Goal: Navigation & Orientation: Find specific page/section

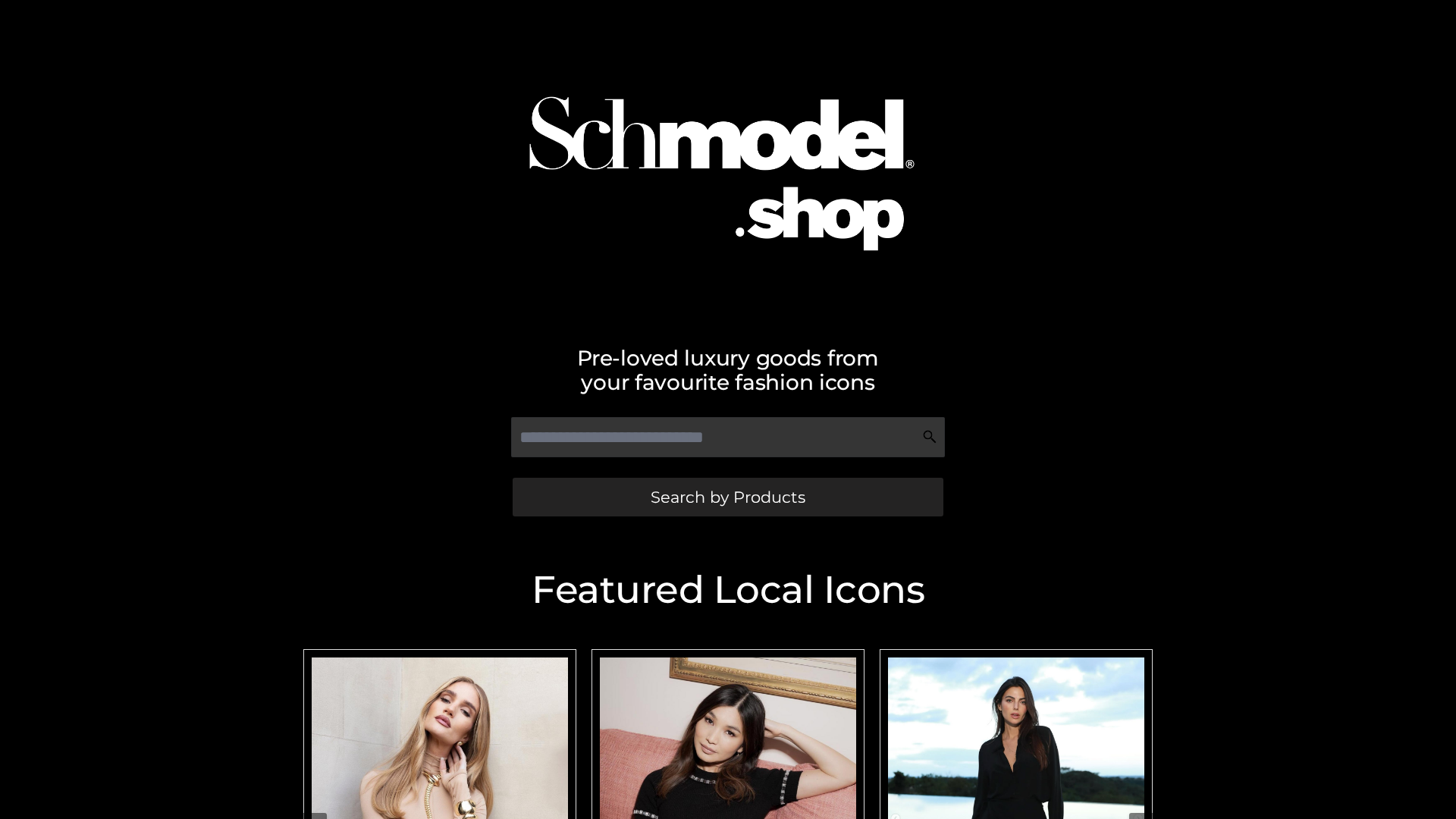
click at [727, 497] on span "Search by Products" at bounding box center [728, 497] width 155 height 16
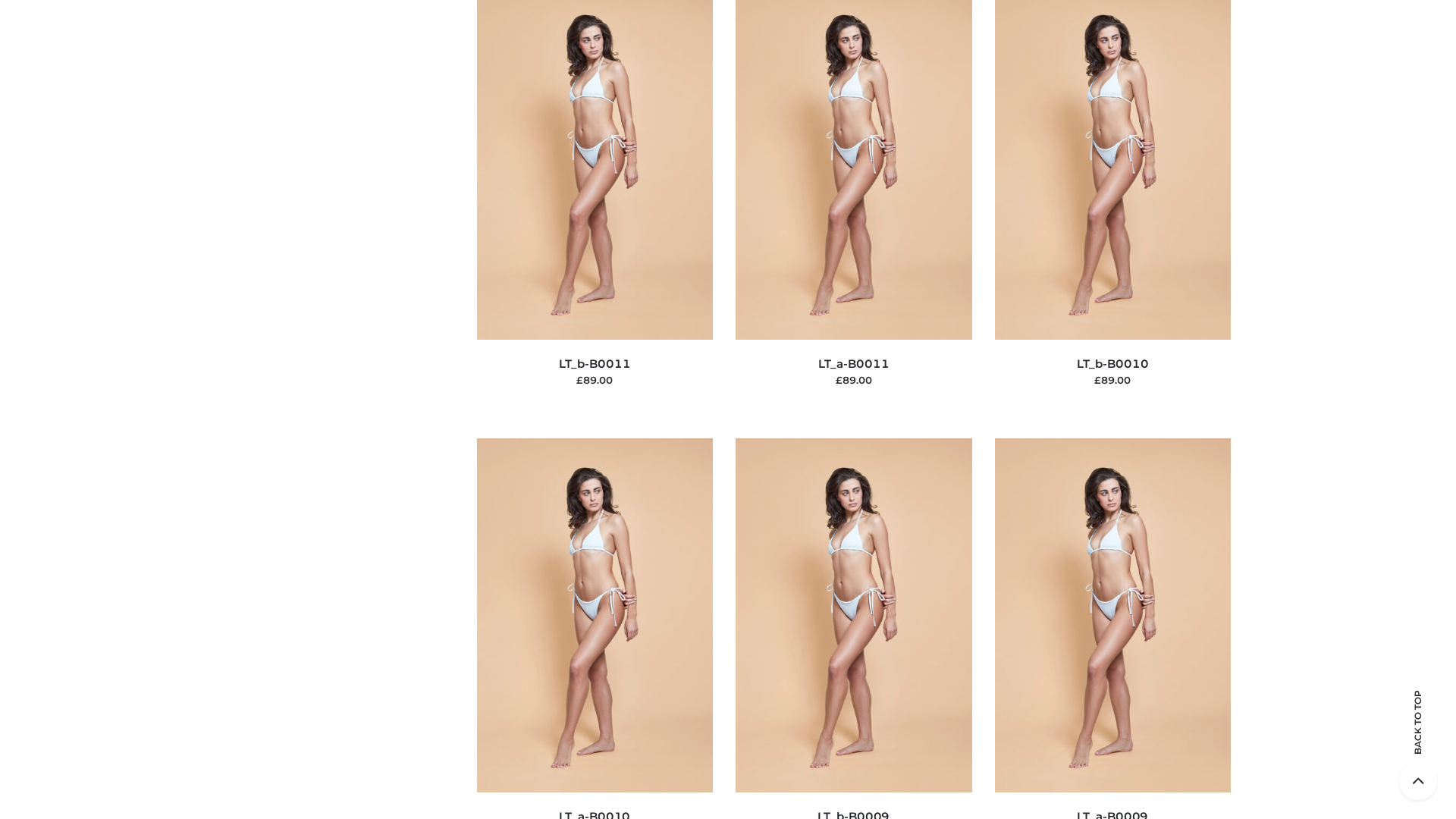
scroll to position [6812, 0]
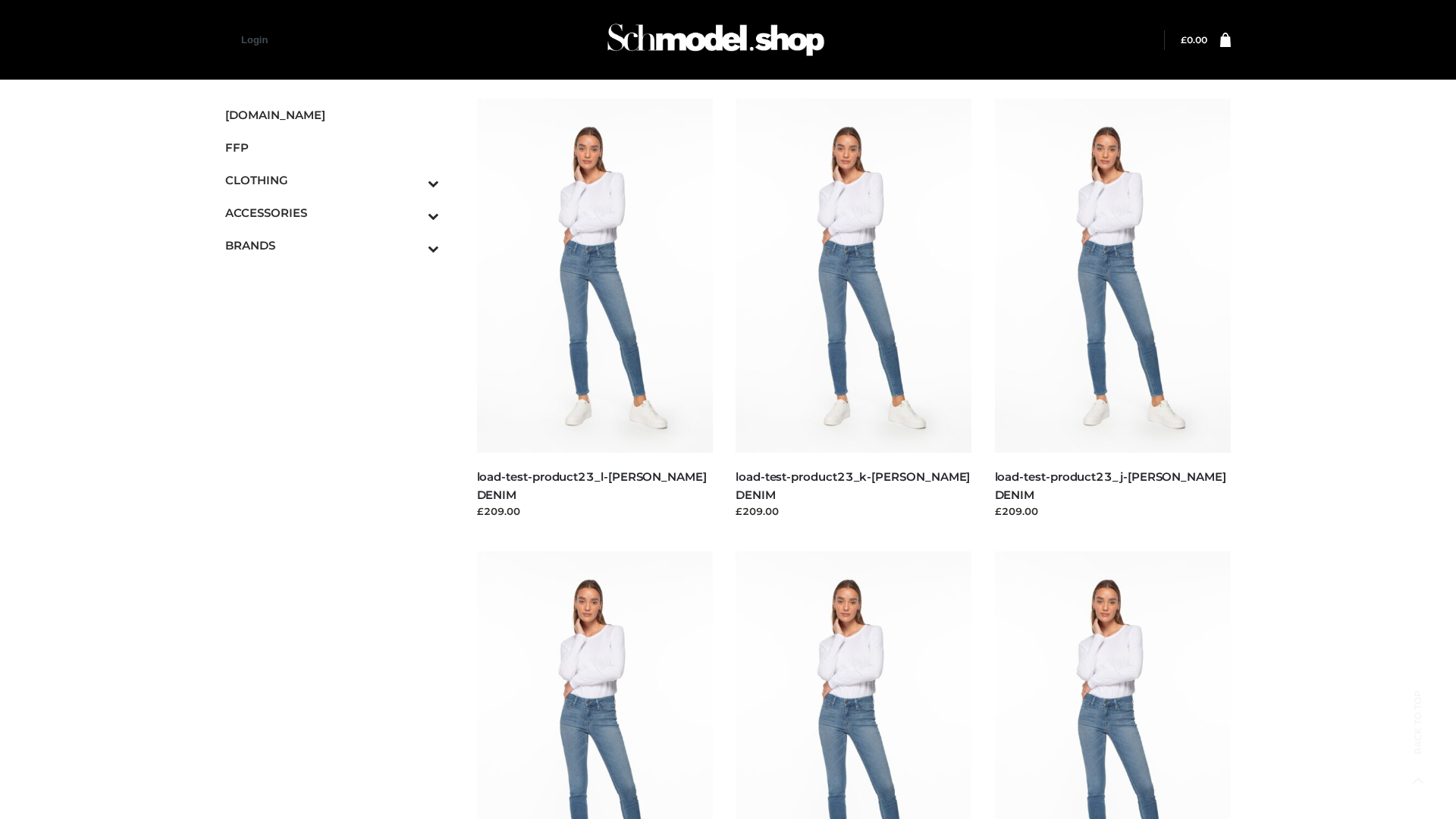
scroll to position [1331, 0]
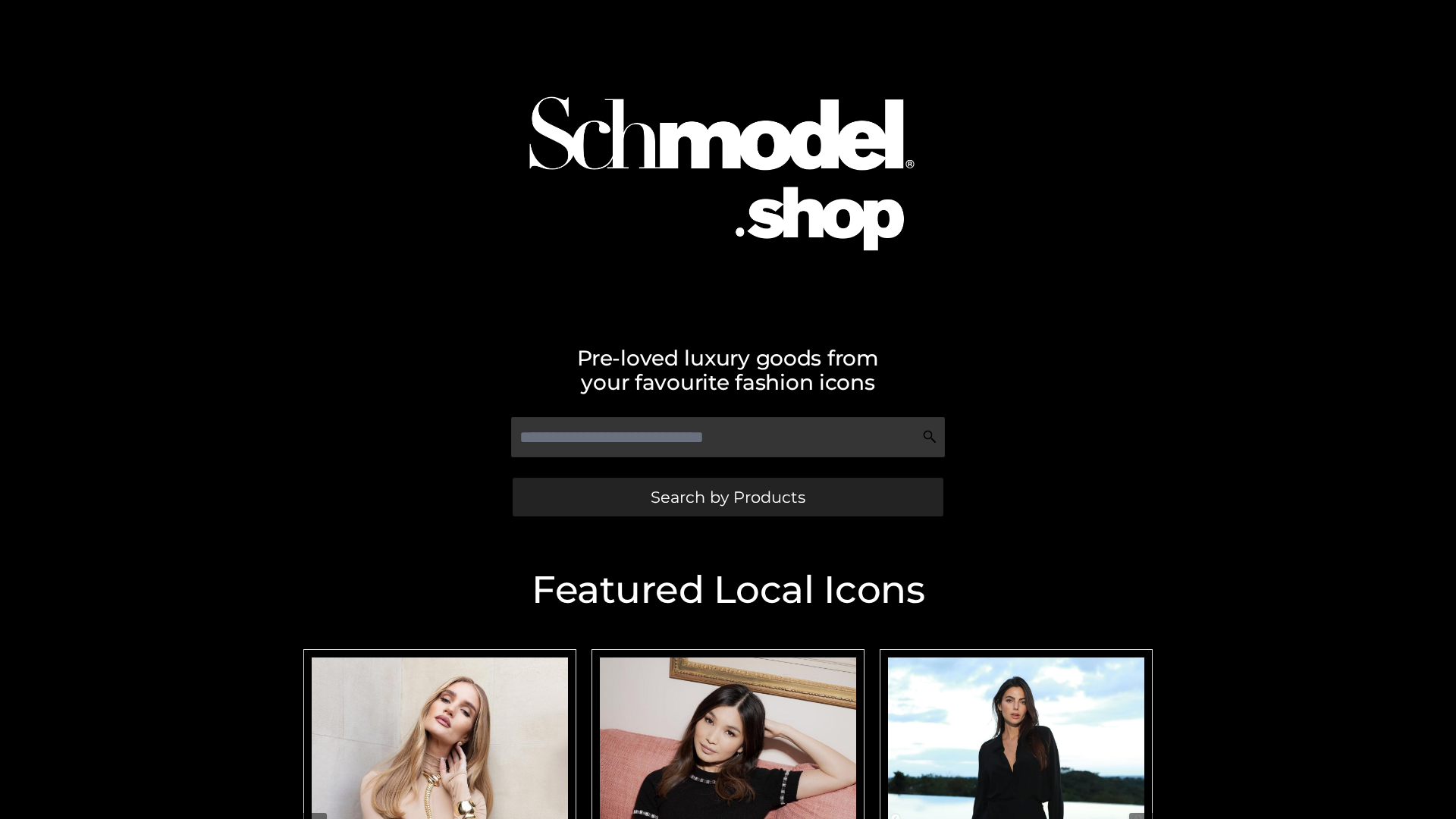
click at [727, 497] on span "Search by Products" at bounding box center [728, 497] width 155 height 16
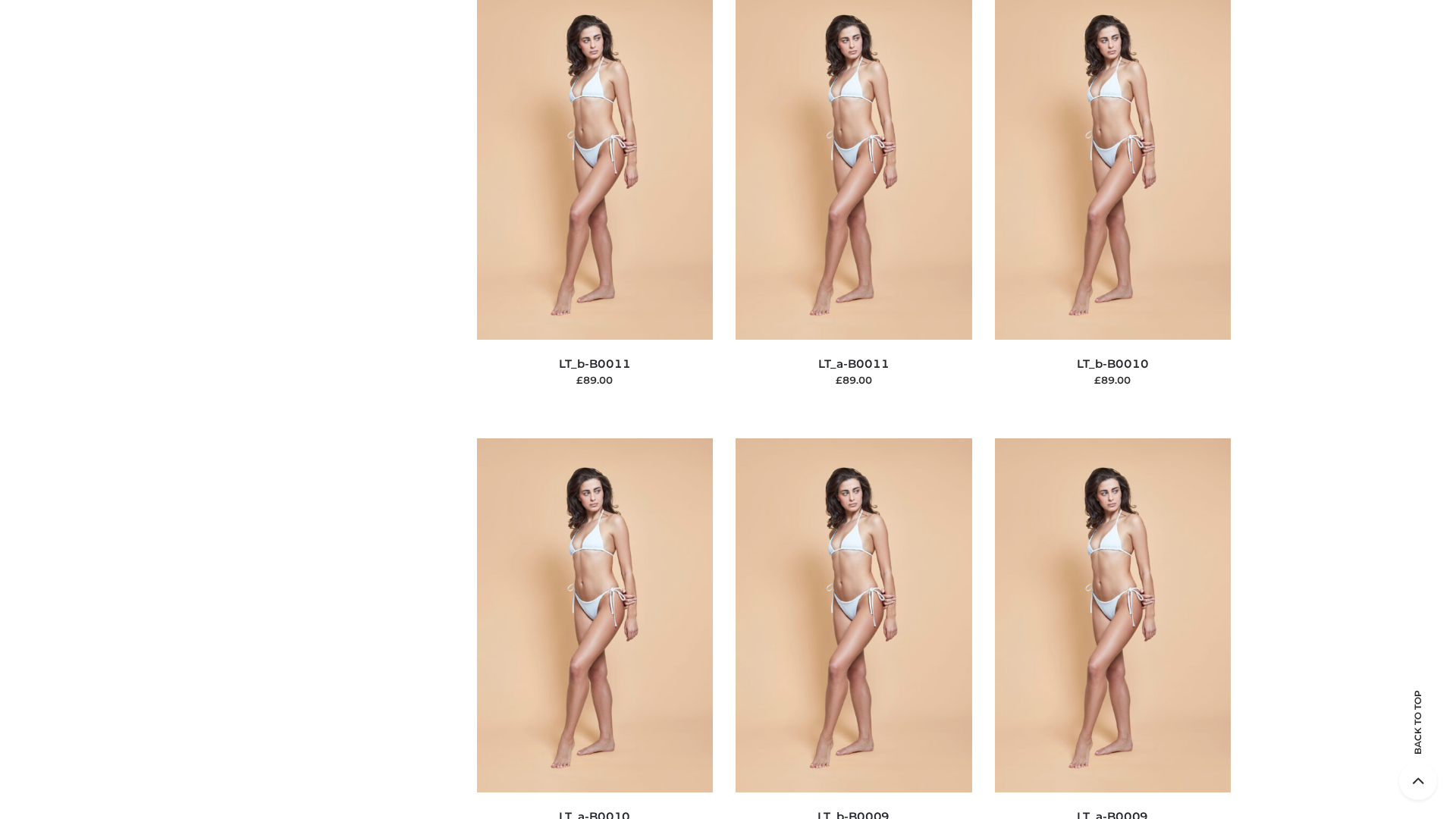
scroll to position [6812, 0]
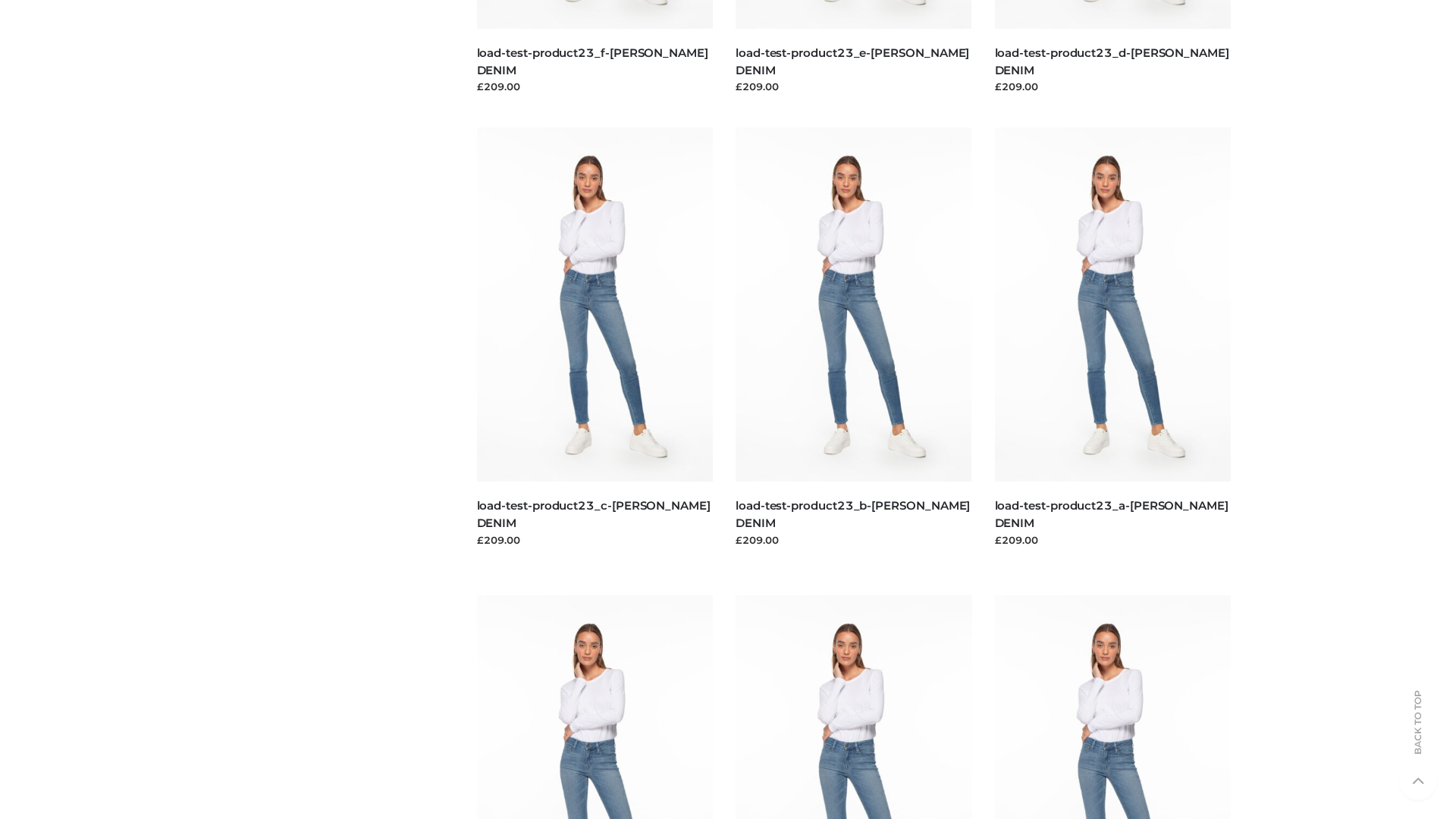
scroll to position [1331, 0]
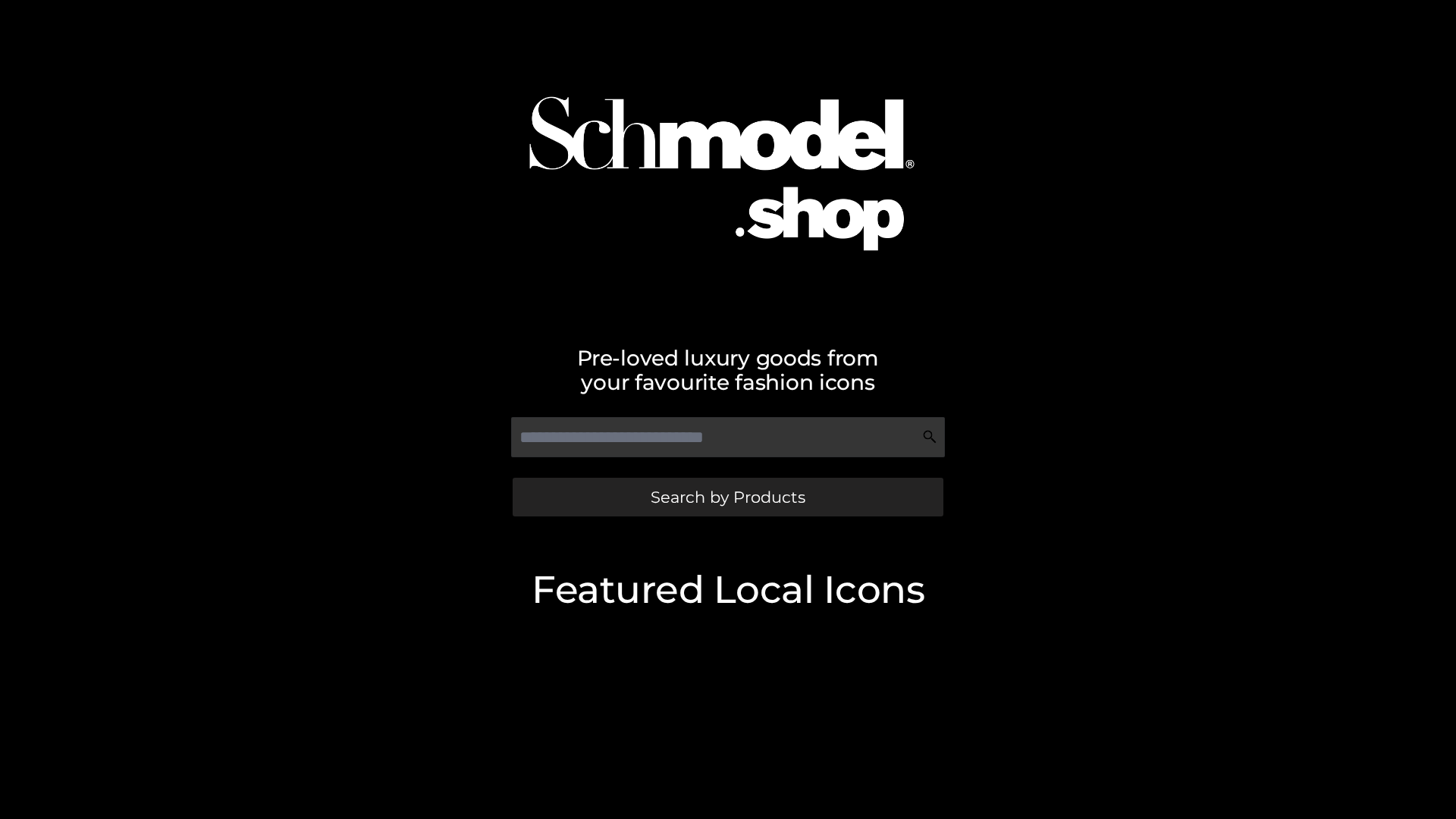
click at [727, 497] on span "Search by Products" at bounding box center [728, 497] width 155 height 16
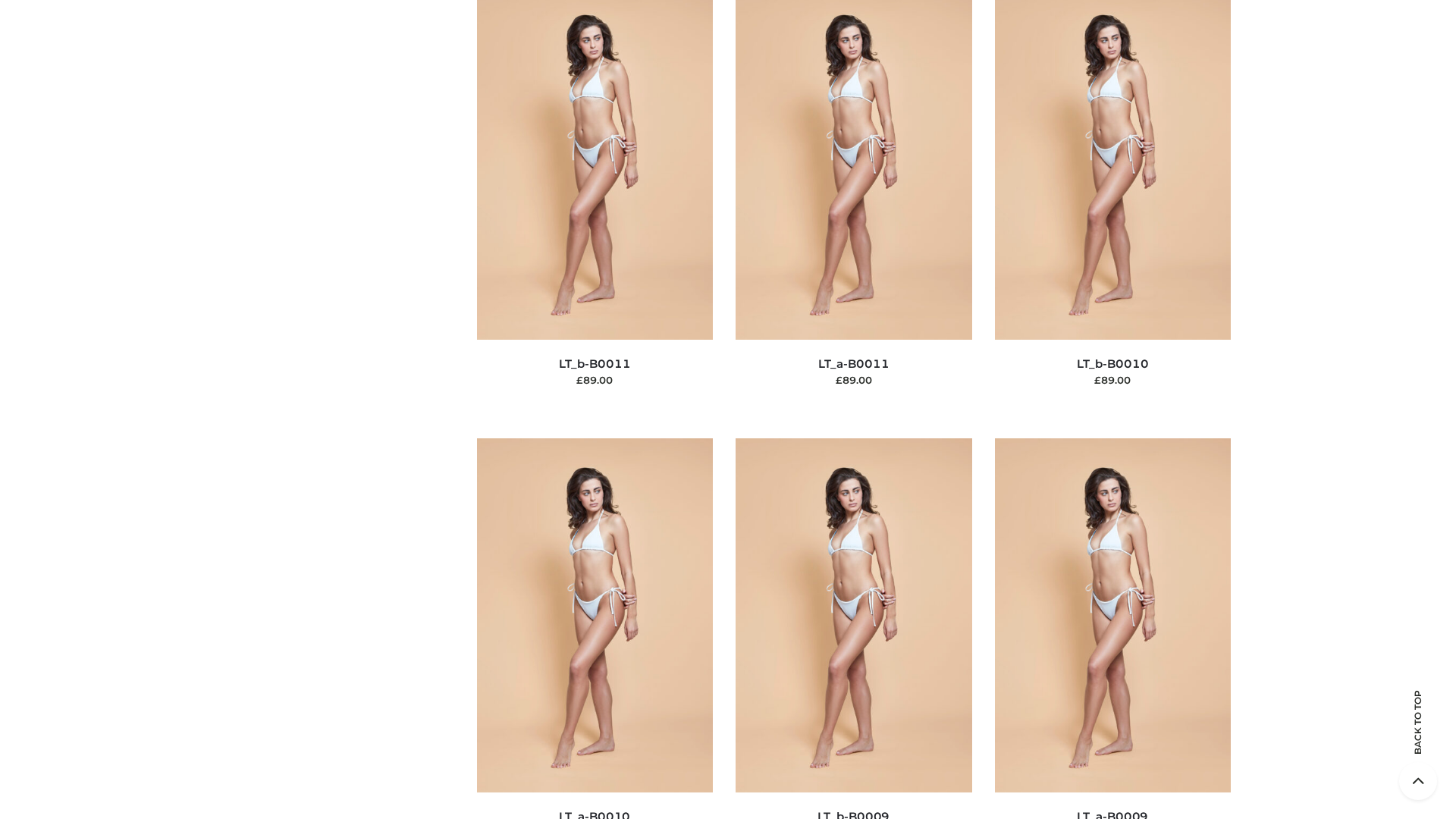
scroll to position [6812, 0]
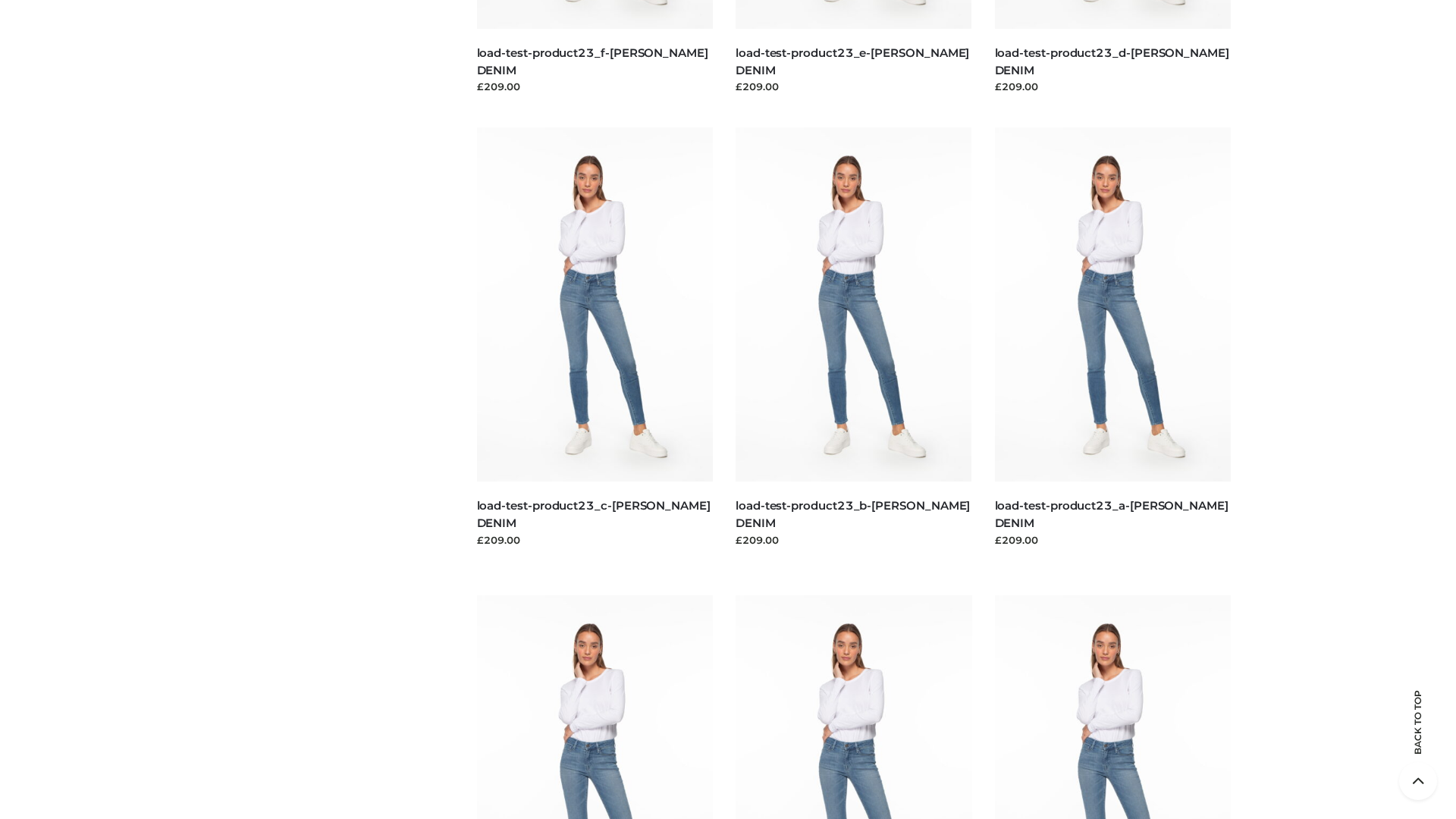
scroll to position [1331, 0]
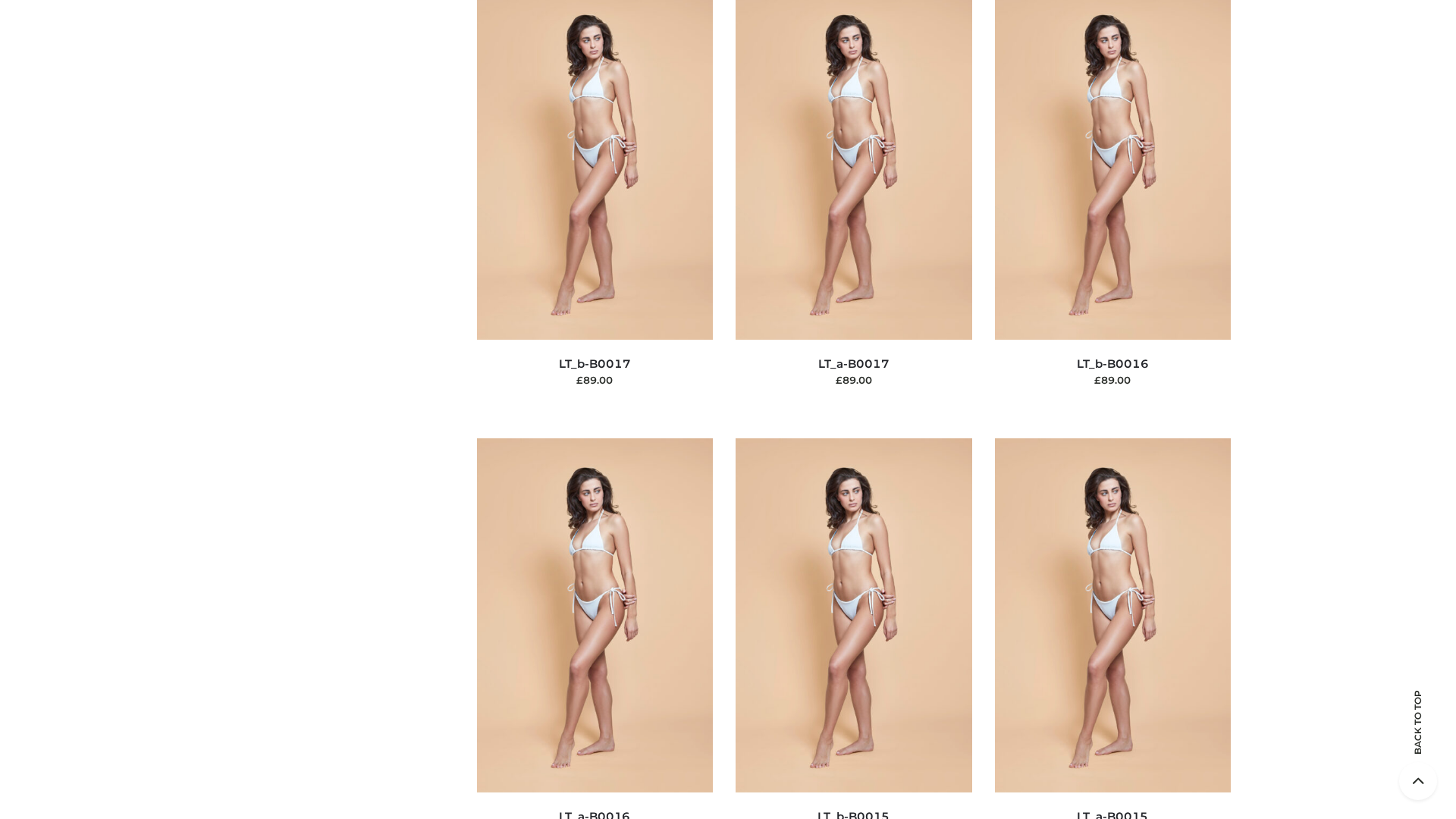
scroll to position [4985, 0]
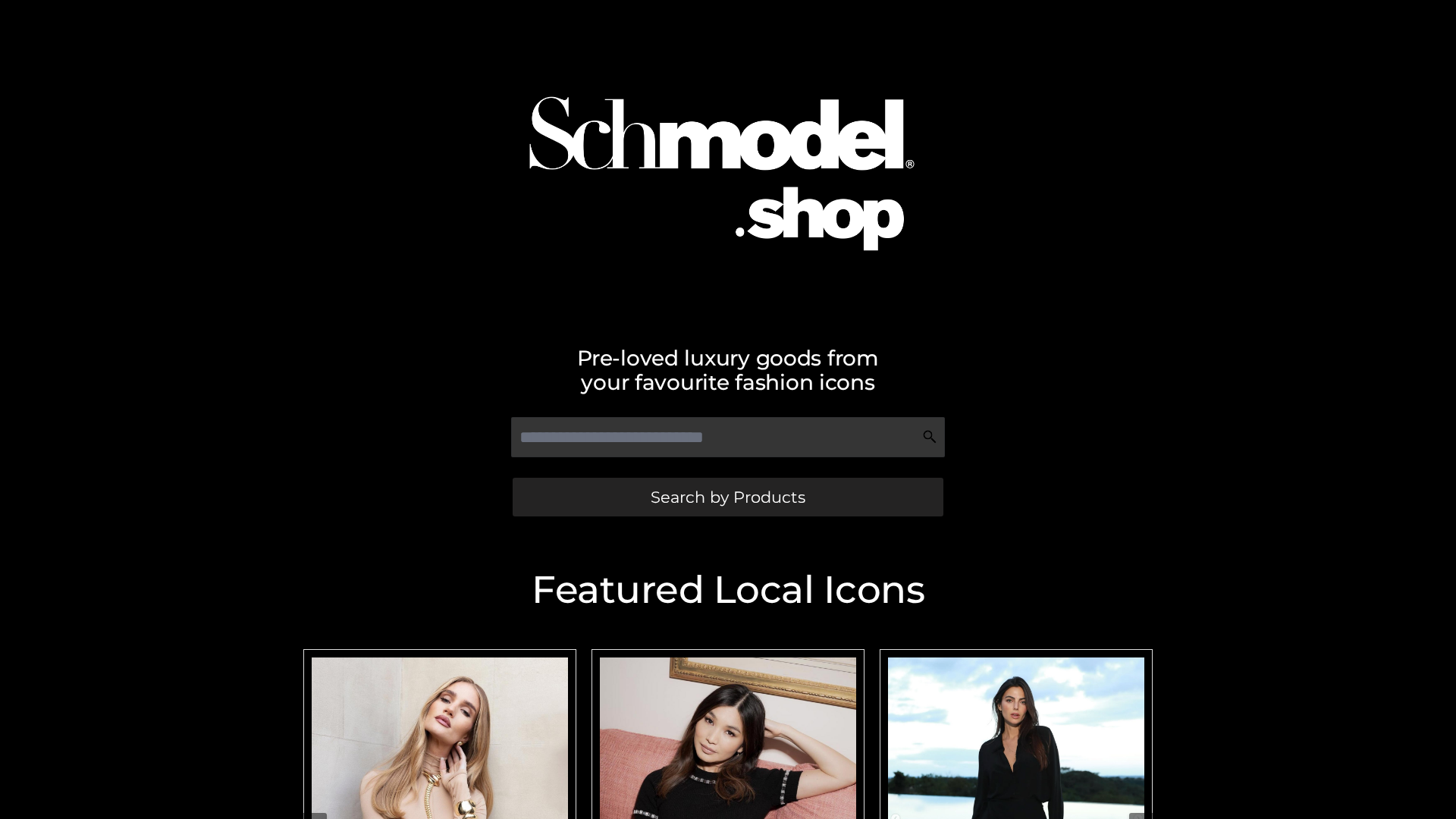
click at [727, 497] on span "Search by Products" at bounding box center [728, 497] width 155 height 16
